Goal: Transaction & Acquisition: Book appointment/travel/reservation

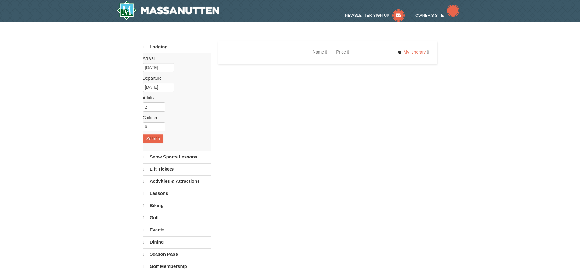
select select "9"
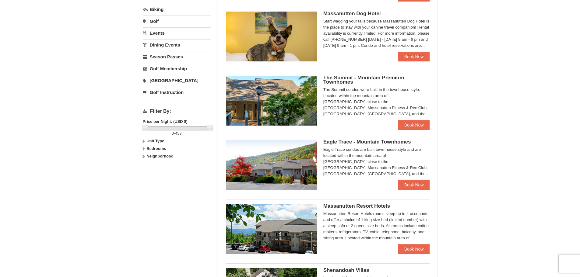
scroll to position [213, 0]
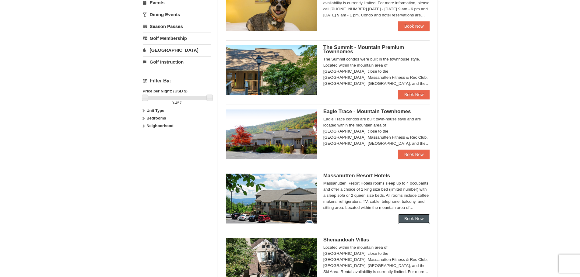
click at [412, 219] on link "Book Now" at bounding box center [414, 219] width 32 height 10
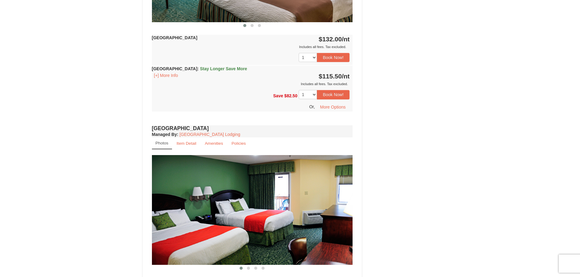
scroll to position [335, 0]
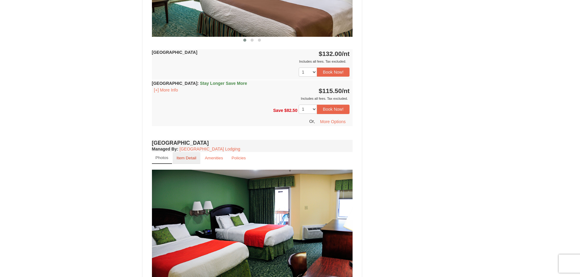
click at [183, 157] on small "Item Detail" at bounding box center [187, 158] width 20 height 5
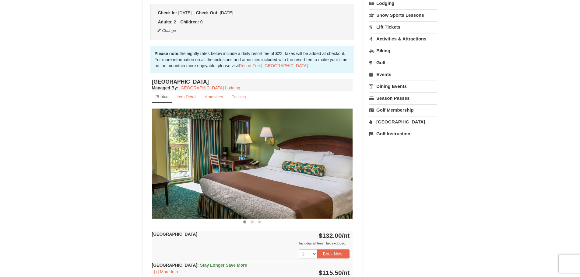
scroll to position [152, 0]
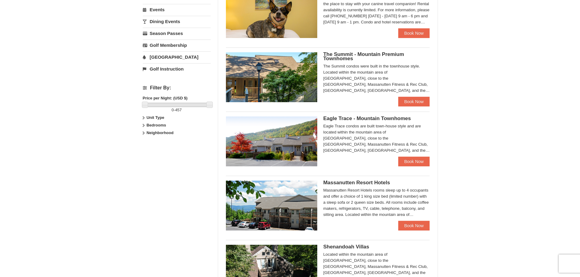
scroll to position [189, 0]
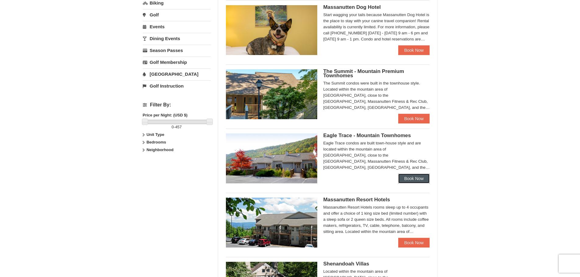
click at [412, 180] on link "Book Now" at bounding box center [414, 179] width 32 height 10
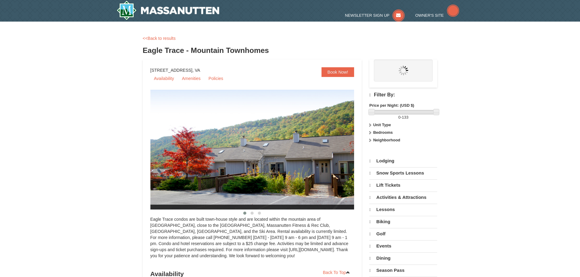
select select "9"
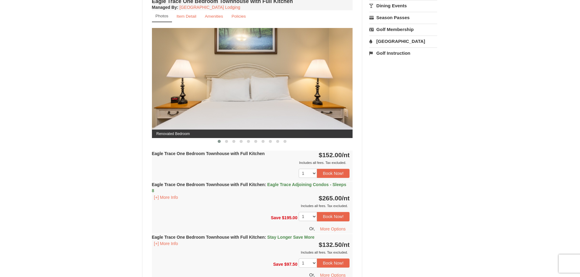
scroll to position [244, 0]
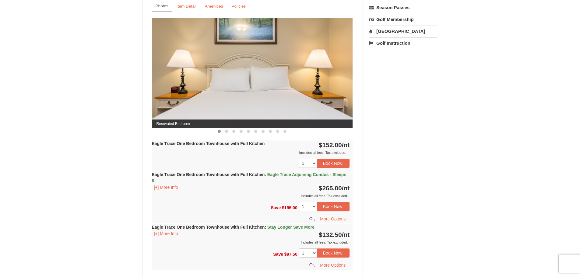
click at [296, 228] on span "Stay Longer Save More" at bounding box center [290, 227] width 47 height 5
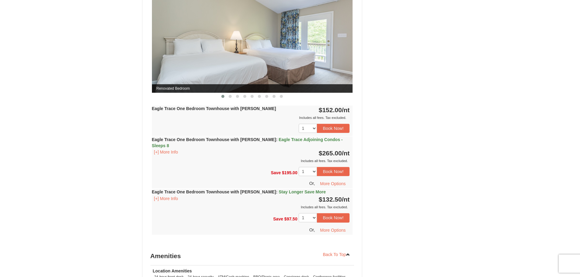
scroll to position [609, 0]
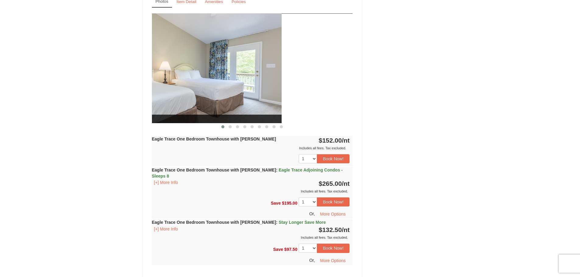
drag, startPoint x: 297, startPoint y: 71, endPoint x: 221, endPoint y: 65, distance: 75.7
click at [221, 65] on img at bounding box center [181, 68] width 201 height 110
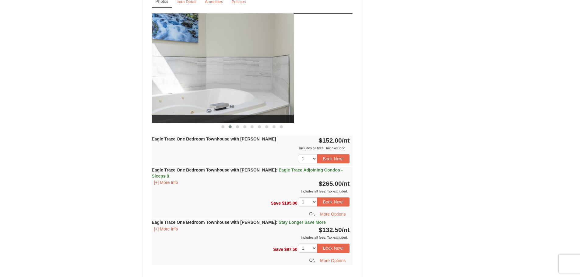
drag, startPoint x: 276, startPoint y: 86, endPoint x: 168, endPoint y: 84, distance: 107.8
click at [169, 84] on img at bounding box center [193, 68] width 201 height 110
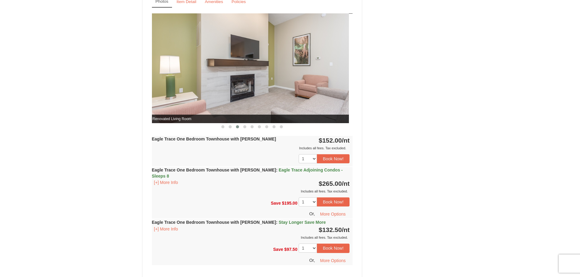
drag, startPoint x: 284, startPoint y: 75, endPoint x: 221, endPoint y: 75, distance: 63.0
click at [221, 75] on img at bounding box center [248, 68] width 201 height 110
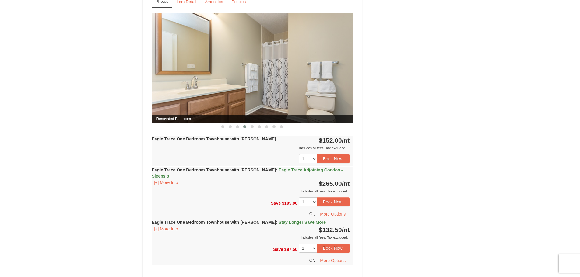
drag, startPoint x: 240, startPoint y: 86, endPoint x: 215, endPoint y: 86, distance: 25.3
click at [215, 86] on img at bounding box center [252, 68] width 201 height 110
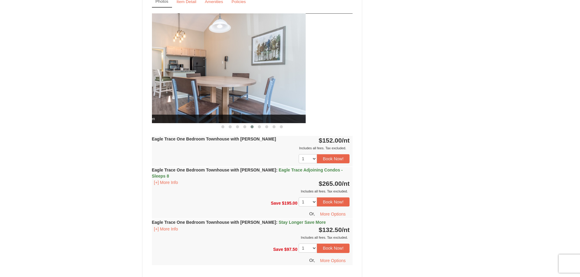
drag, startPoint x: 283, startPoint y: 89, endPoint x: 211, endPoint y: 86, distance: 72.8
click at [213, 86] on img at bounding box center [205, 68] width 201 height 110
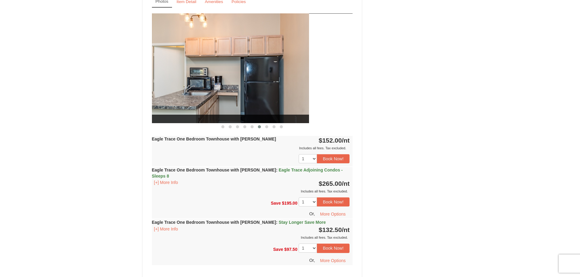
drag, startPoint x: 247, startPoint y: 92, endPoint x: 241, endPoint y: 92, distance: 6.1
click at [241, 92] on img at bounding box center [208, 68] width 201 height 110
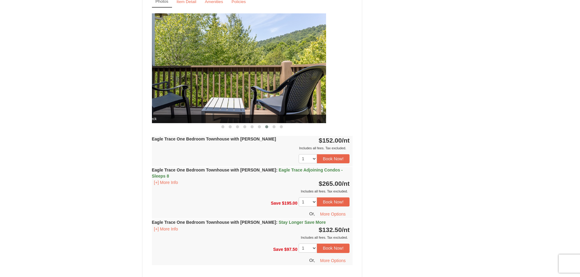
drag, startPoint x: 254, startPoint y: 92, endPoint x: 233, endPoint y: 90, distance: 21.1
click at [237, 91] on img at bounding box center [225, 68] width 201 height 110
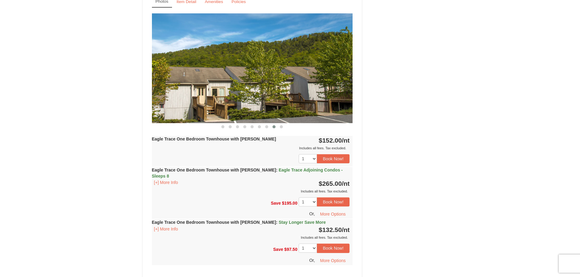
drag, startPoint x: 243, startPoint y: 93, endPoint x: 219, endPoint y: 90, distance: 24.1
click at [220, 90] on img at bounding box center [252, 68] width 201 height 110
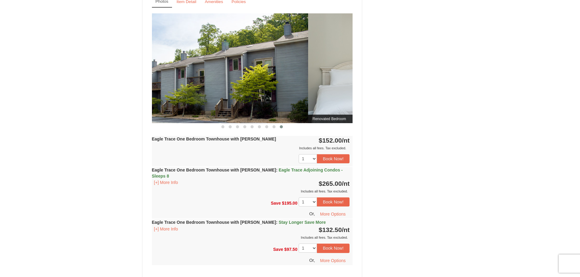
drag, startPoint x: 252, startPoint y: 97, endPoint x: 212, endPoint y: 94, distance: 40.3
click at [221, 95] on img at bounding box center [207, 68] width 201 height 110
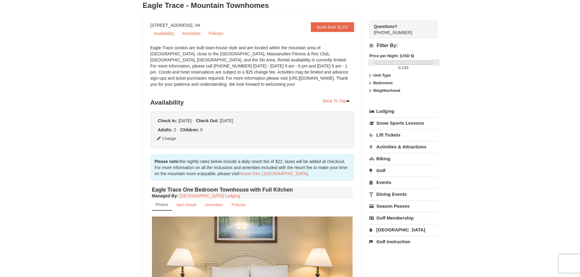
scroll to position [0, 0]
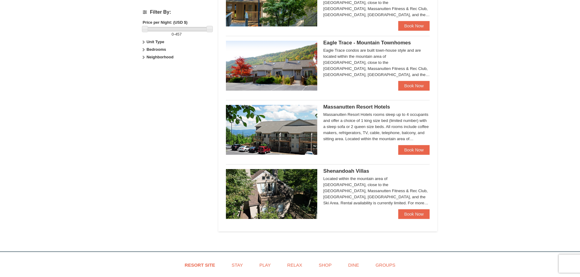
scroll to position [267, 0]
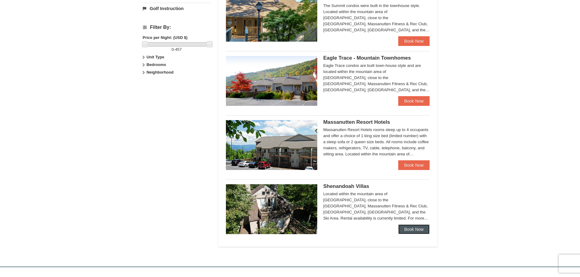
click at [411, 228] on link "Book Now" at bounding box center [414, 230] width 32 height 10
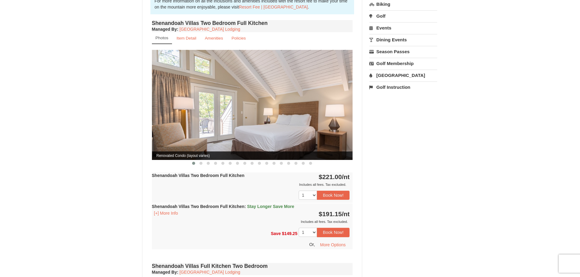
scroll to position [213, 0]
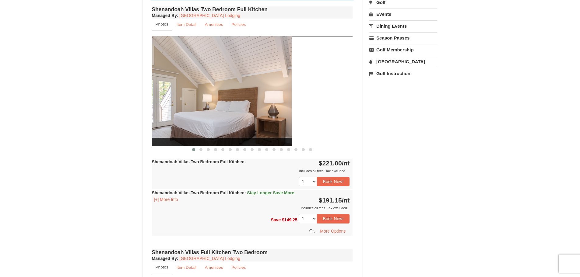
drag, startPoint x: 219, startPoint y: 107, endPoint x: 206, endPoint y: 111, distance: 13.1
click at [206, 109] on img at bounding box center [191, 91] width 201 height 110
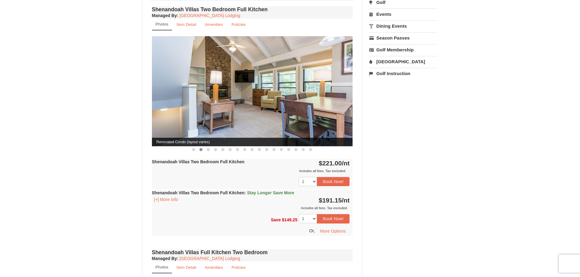
drag, startPoint x: 298, startPoint y: 90, endPoint x: 235, endPoint y: 89, distance: 62.7
click at [236, 89] on img at bounding box center [252, 91] width 201 height 110
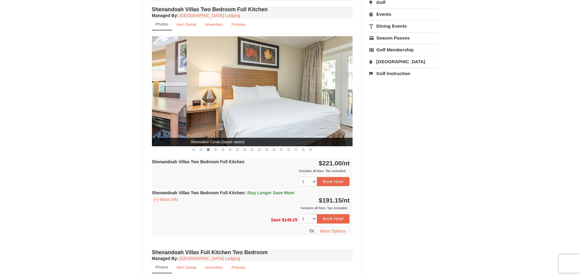
drag, startPoint x: 322, startPoint y: 103, endPoint x: 388, endPoint y: 118, distance: 67.8
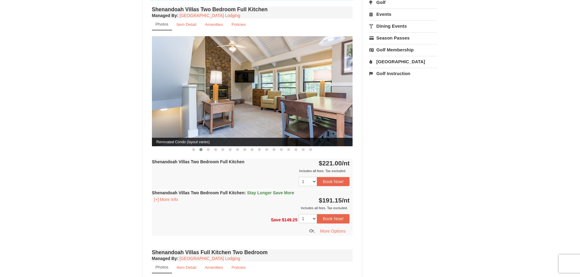
drag, startPoint x: 302, startPoint y: 98, endPoint x: 231, endPoint y: 95, distance: 71.0
click at [234, 95] on img at bounding box center [252, 91] width 201 height 110
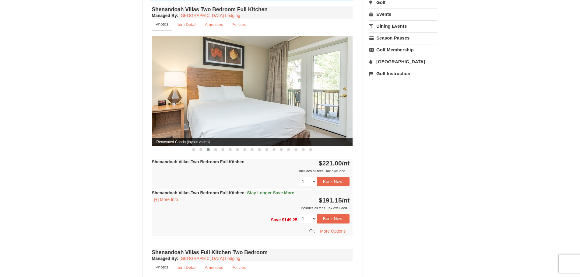
drag, startPoint x: 225, startPoint y: 98, endPoint x: 368, endPoint y: 115, distance: 144.0
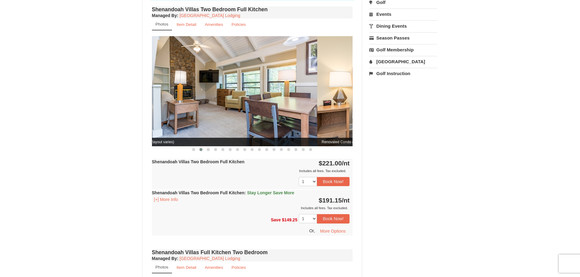
drag, startPoint x: 305, startPoint y: 111, endPoint x: 271, endPoint y: 111, distance: 33.5
click at [276, 111] on img at bounding box center [216, 91] width 201 height 110
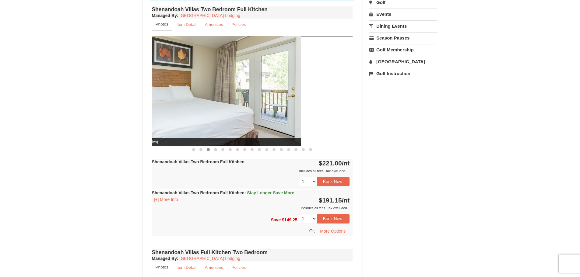
drag, startPoint x: 305, startPoint y: 109, endPoint x: 237, endPoint y: 109, distance: 67.9
click at [246, 109] on img at bounding box center [200, 91] width 201 height 110
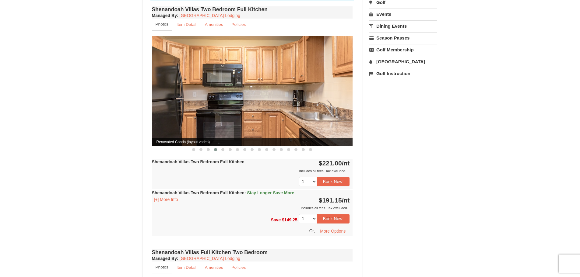
drag, startPoint x: 295, startPoint y: 111, endPoint x: 229, endPoint y: 111, distance: 65.8
click at [230, 111] on img at bounding box center [252, 91] width 201 height 110
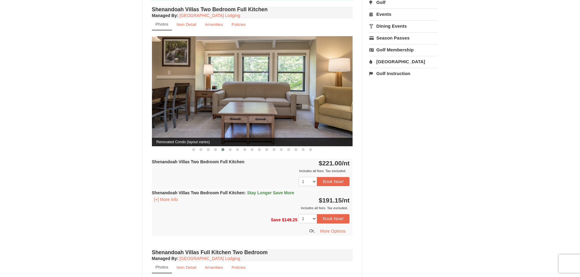
drag, startPoint x: 266, startPoint y: 112, endPoint x: 227, endPoint y: 112, distance: 39.0
click at [229, 112] on img at bounding box center [252, 91] width 201 height 110
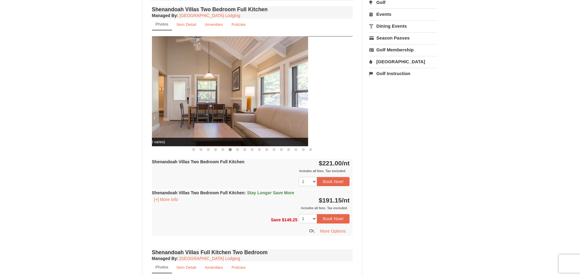
drag, startPoint x: 268, startPoint y: 111, endPoint x: 244, endPoint y: 109, distance: 23.8
click at [241, 109] on img at bounding box center [207, 91] width 201 height 110
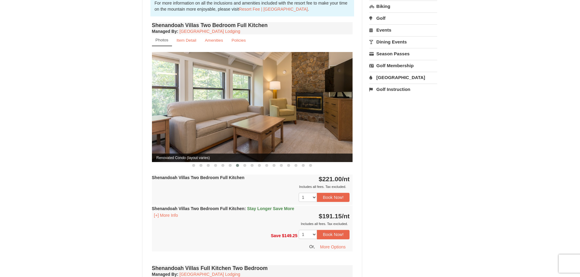
scroll to position [183, 0]
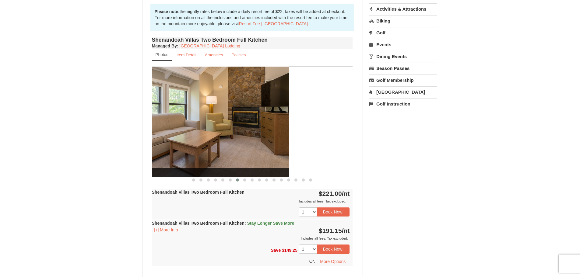
drag, startPoint x: 258, startPoint y: 137, endPoint x: 244, endPoint y: 137, distance: 14.0
click at [246, 137] on img at bounding box center [188, 122] width 201 height 110
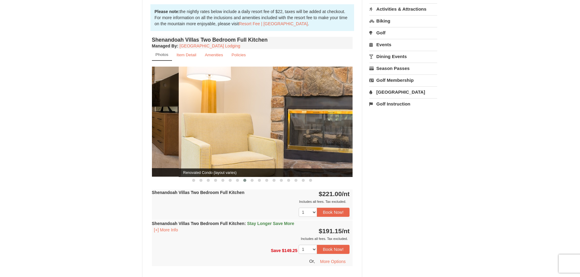
drag, startPoint x: 300, startPoint y: 134, endPoint x: 366, endPoint y: 140, distance: 66.0
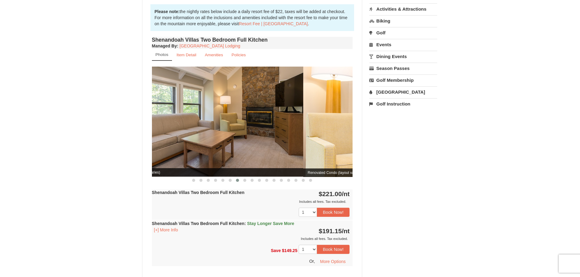
drag, startPoint x: 331, startPoint y: 126, endPoint x: 281, endPoint y: 126, distance: 49.6
click at [281, 126] on img at bounding box center [202, 122] width 201 height 110
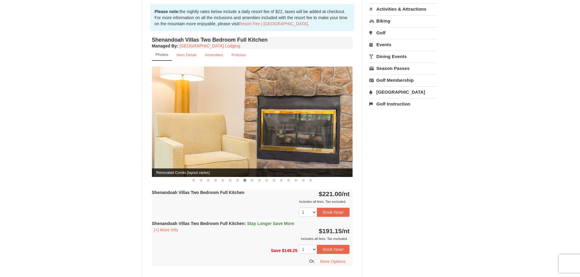
click at [209, 118] on img at bounding box center [252, 122] width 201 height 110
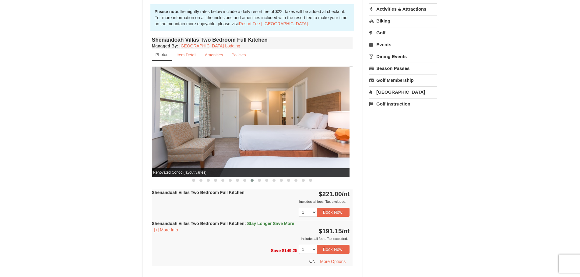
drag, startPoint x: 294, startPoint y: 128, endPoint x: 244, endPoint y: 128, distance: 49.9
click at [246, 128] on img at bounding box center [249, 122] width 201 height 110
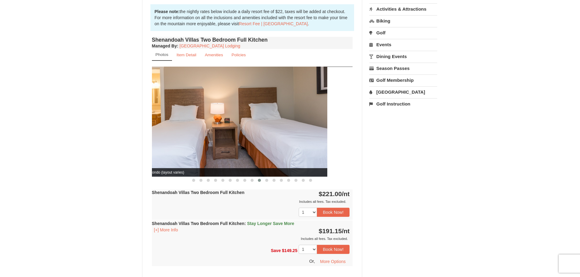
drag, startPoint x: 300, startPoint y: 130, endPoint x: 252, endPoint y: 130, distance: 47.2
click at [253, 130] on img at bounding box center [226, 122] width 201 height 110
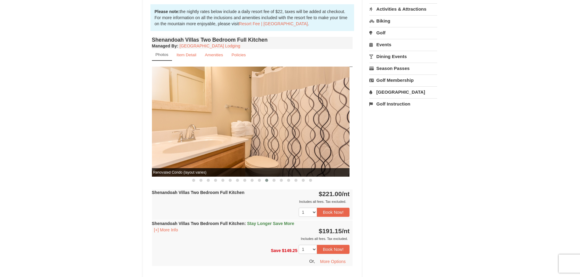
drag, startPoint x: 285, startPoint y: 131, endPoint x: 242, endPoint y: 132, distance: 42.9
click at [245, 132] on img at bounding box center [249, 122] width 201 height 110
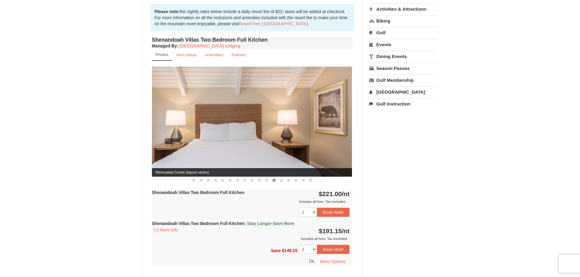
drag, startPoint x: 299, startPoint y: 140, endPoint x: 247, endPoint y: 137, distance: 51.2
click at [251, 137] on img at bounding box center [251, 122] width 201 height 110
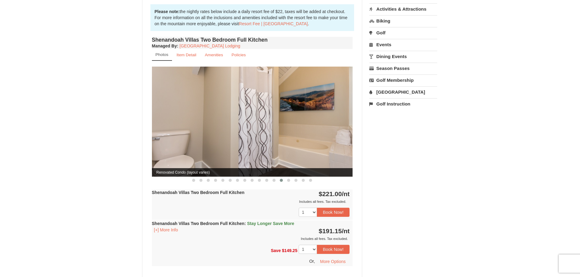
drag, startPoint x: 288, startPoint y: 135, endPoint x: 251, endPoint y: 135, distance: 37.8
click at [251, 135] on img at bounding box center [252, 122] width 201 height 110
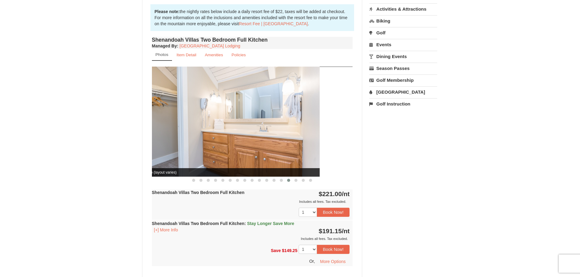
drag, startPoint x: 242, startPoint y: 135, endPoint x: 237, endPoint y: 135, distance: 5.2
click at [238, 135] on img at bounding box center [219, 122] width 201 height 110
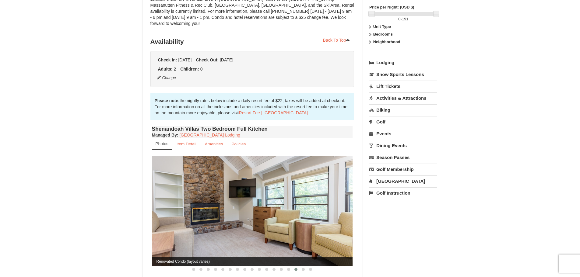
scroll to position [0, 0]
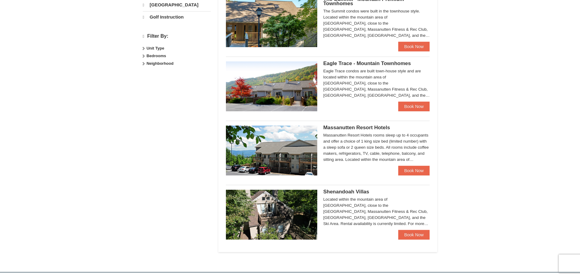
click at [173, 9] on link "[GEOGRAPHIC_DATA]" at bounding box center [177, 5] width 68 height 12
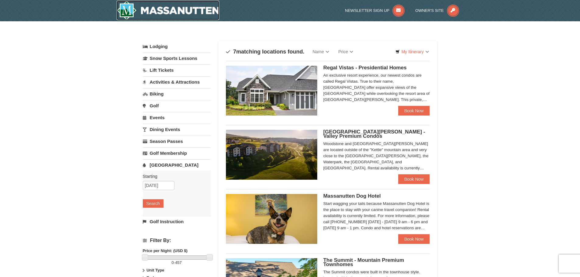
click at [170, 11] on img at bounding box center [168, 10] width 103 height 19
